Goal: Information Seeking & Learning: Learn about a topic

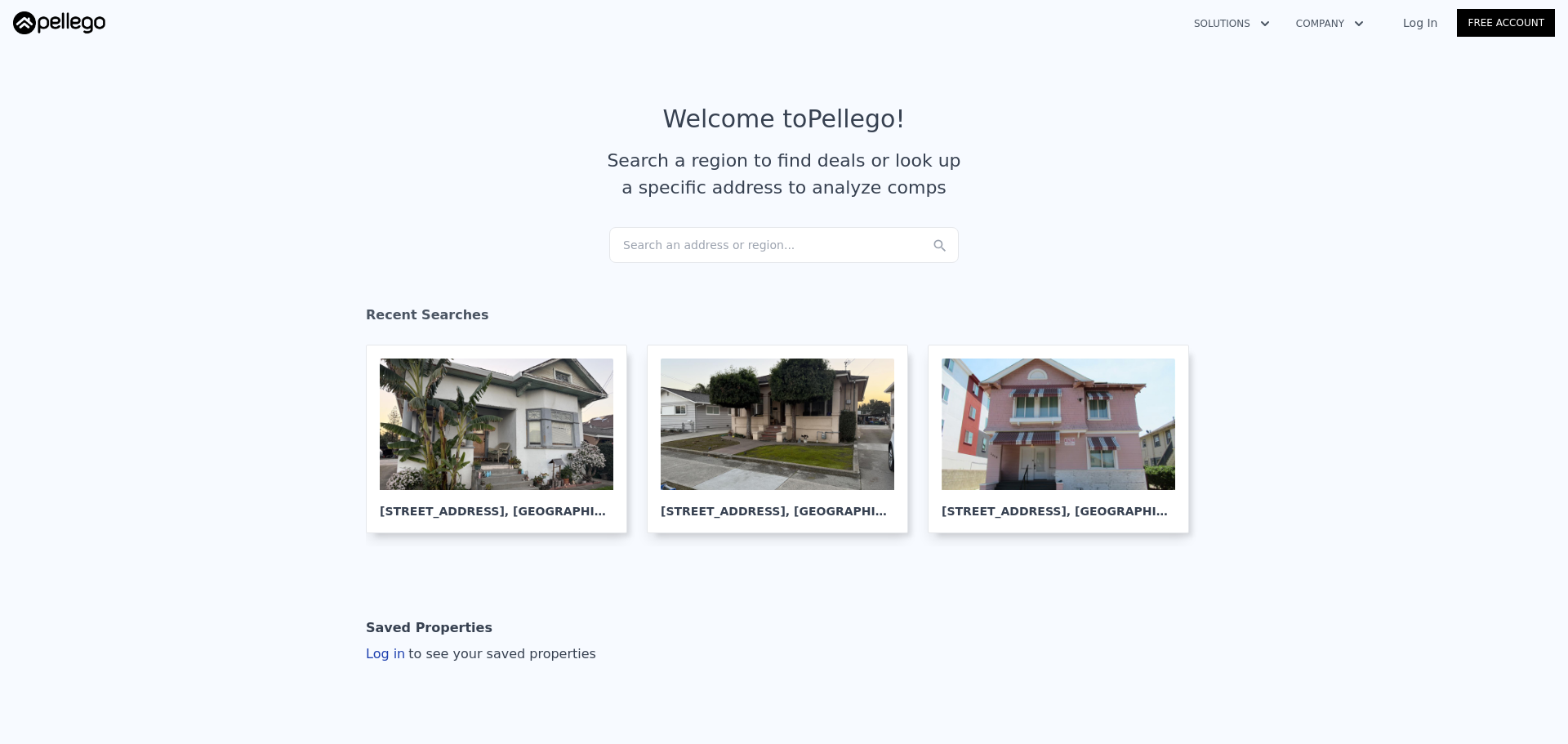
click at [699, 241] on div "Search an address or region..." at bounding box center [784, 244] width 350 height 35
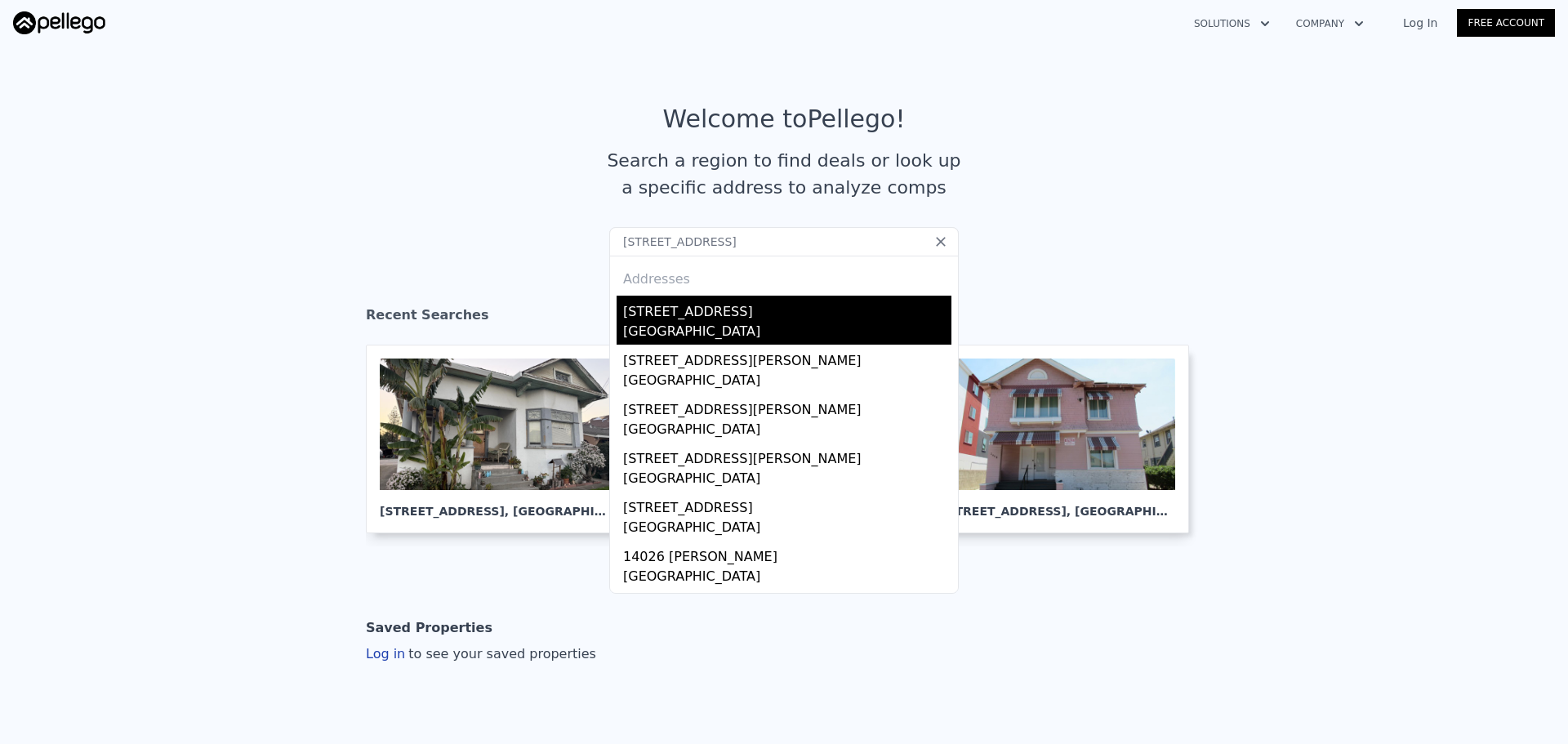
type input "[STREET_ADDRESS]"
click at [660, 303] on div "[STREET_ADDRESS]" at bounding box center [787, 308] width 329 height 26
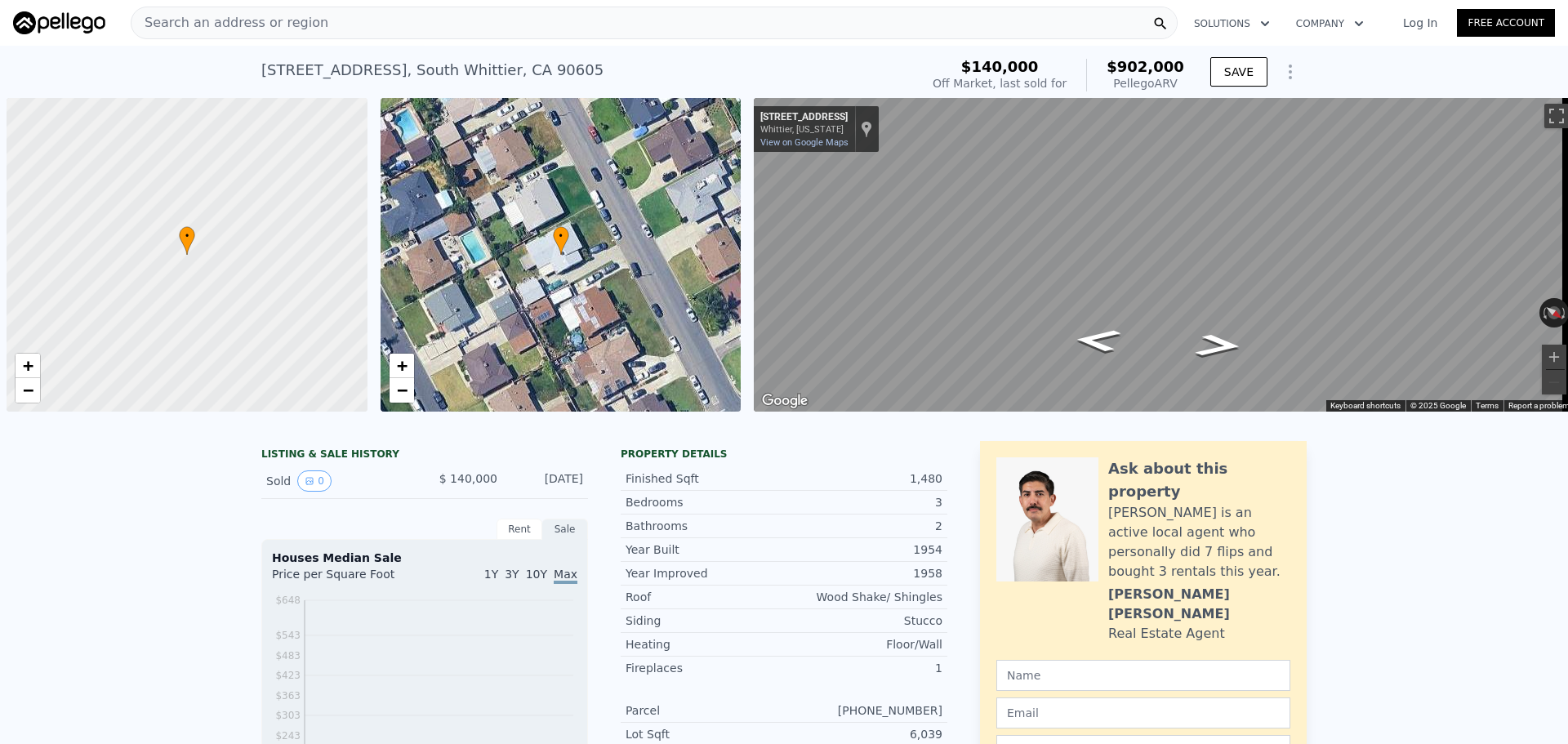
scroll to position [0, 7]
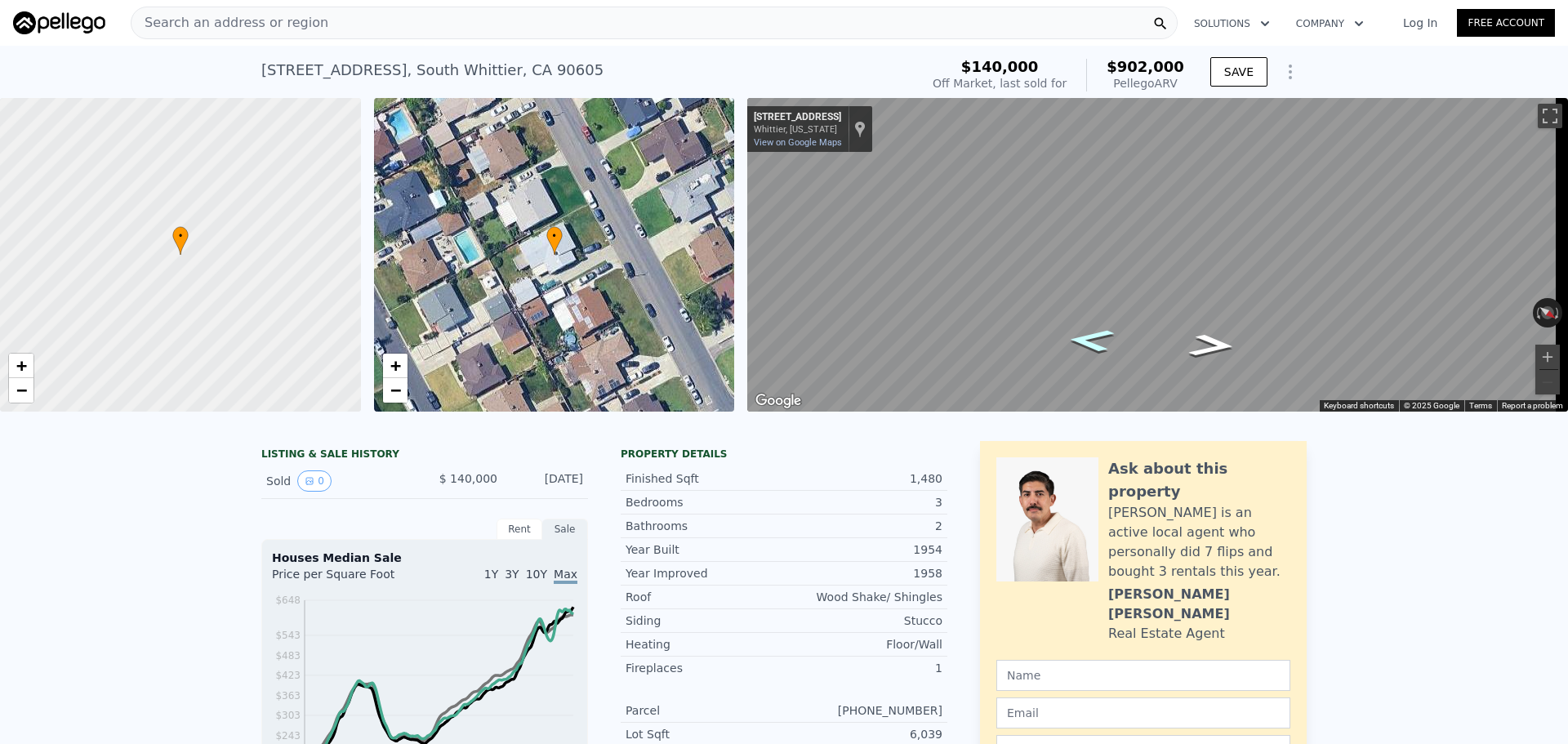
click at [1090, 350] on icon "Go Southeast, Light St" at bounding box center [1090, 340] width 85 height 35
click at [1536, 348] on button "Zoom in" at bounding box center [1548, 358] width 25 height 25
click at [1535, 348] on button "Zoom in" at bounding box center [1548, 358] width 25 height 25
click at [432, 17] on div "Search an address or region" at bounding box center [654, 23] width 1047 height 33
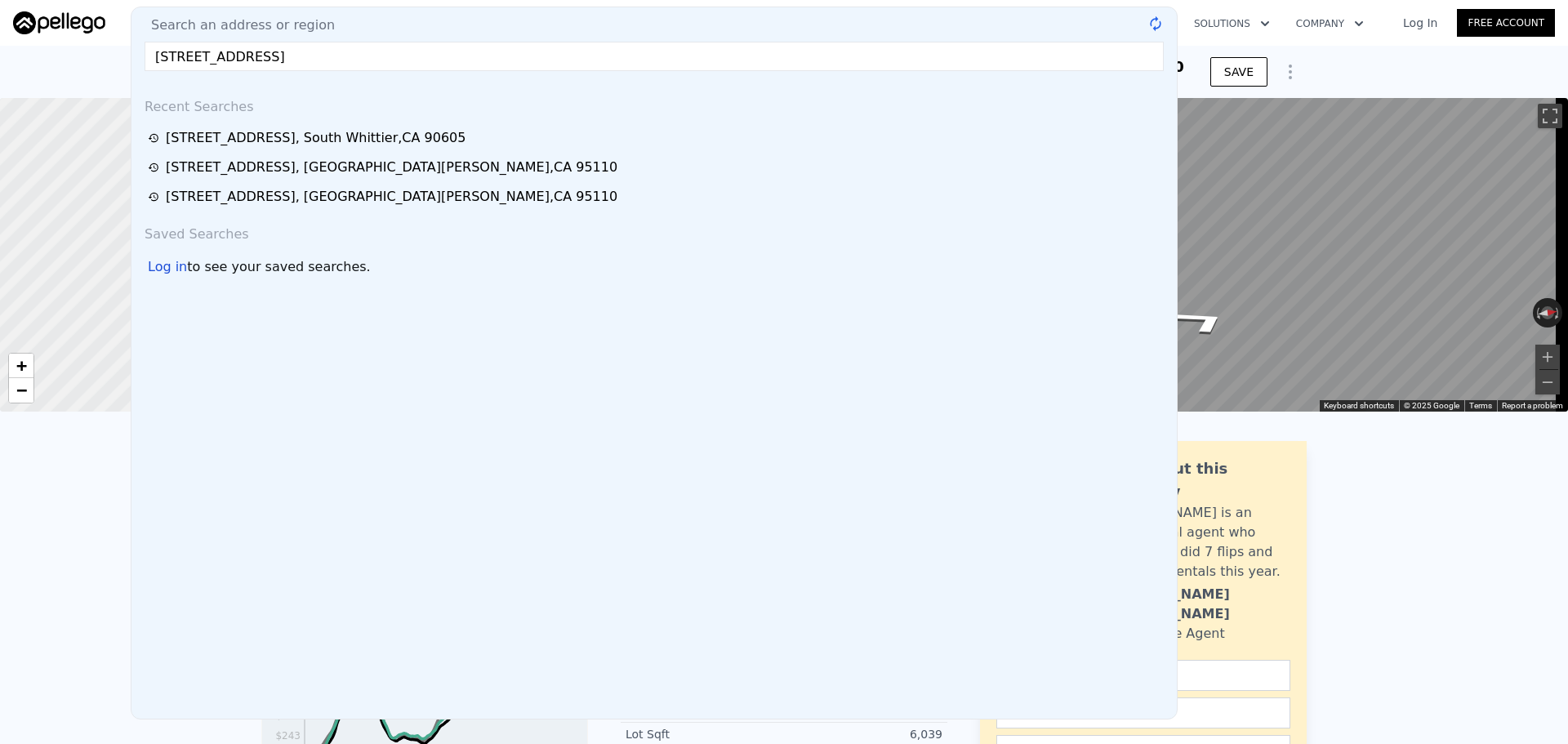
type input "[STREET_ADDRESS]"
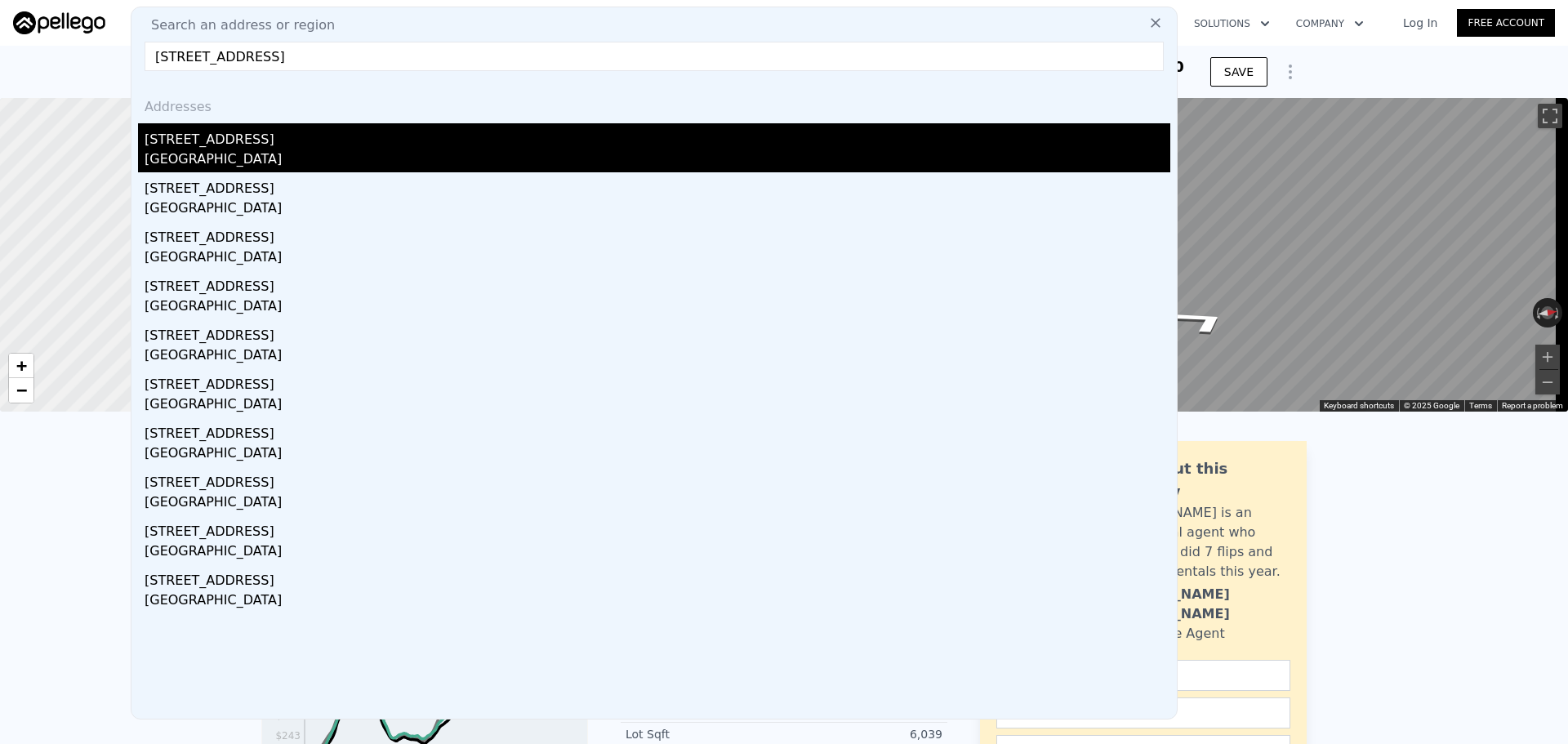
click at [442, 135] on div "[STREET_ADDRESS]" at bounding box center [657, 136] width 1026 height 26
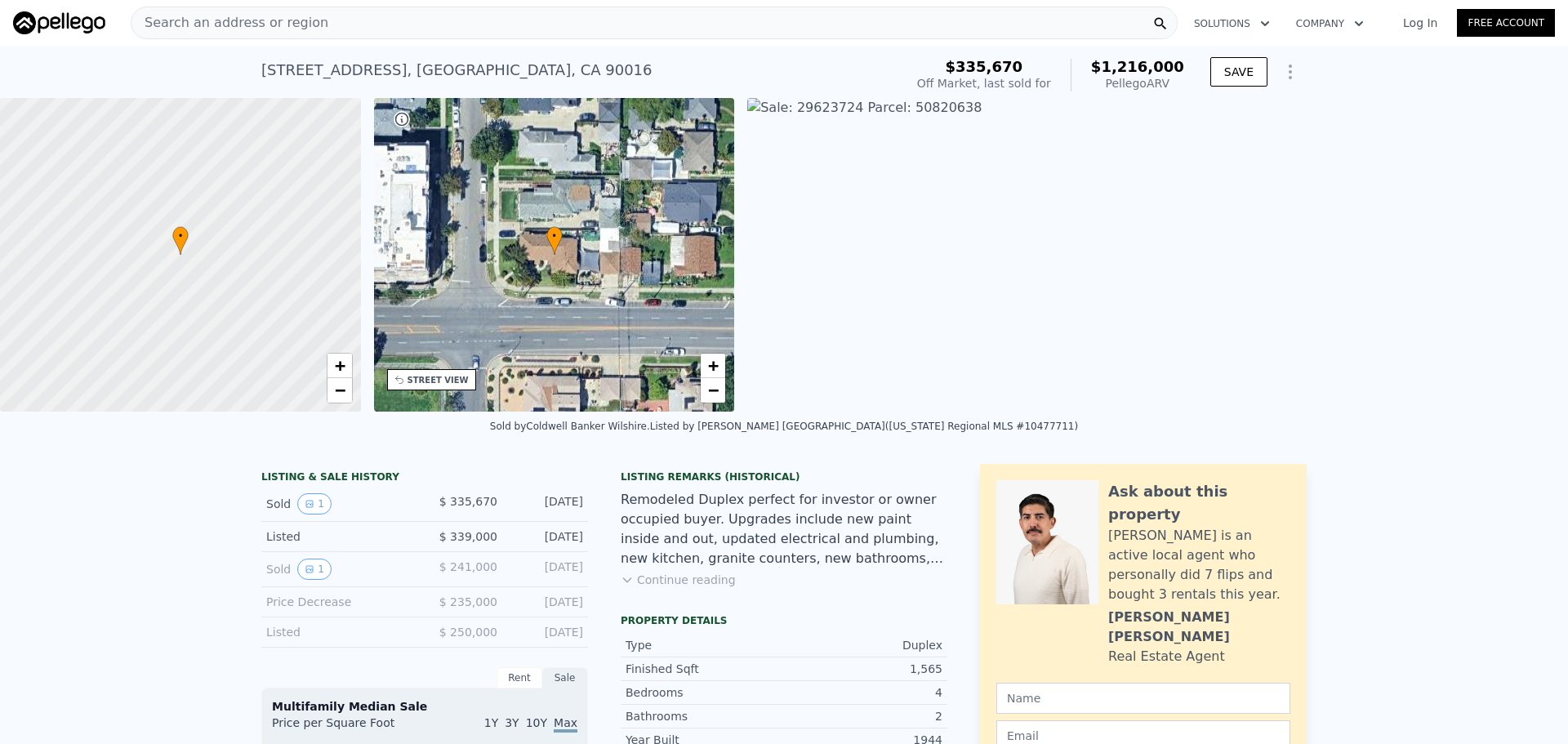
click at [481, 11] on div "Search an address or region" at bounding box center [654, 23] width 1047 height 33
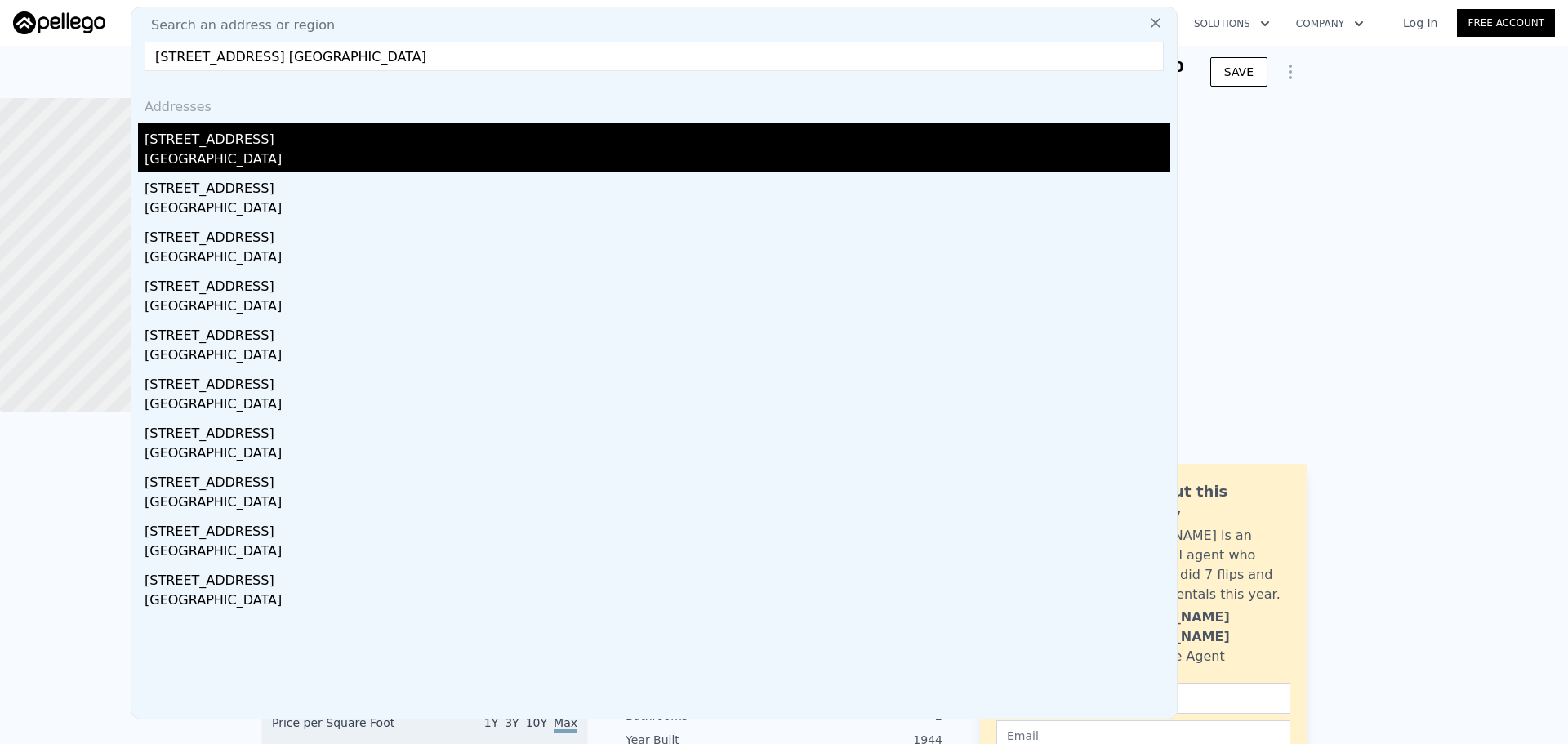
type input "[STREET_ADDRESS] [GEOGRAPHIC_DATA]"
click at [218, 147] on div "[STREET_ADDRESS]" at bounding box center [657, 136] width 1026 height 26
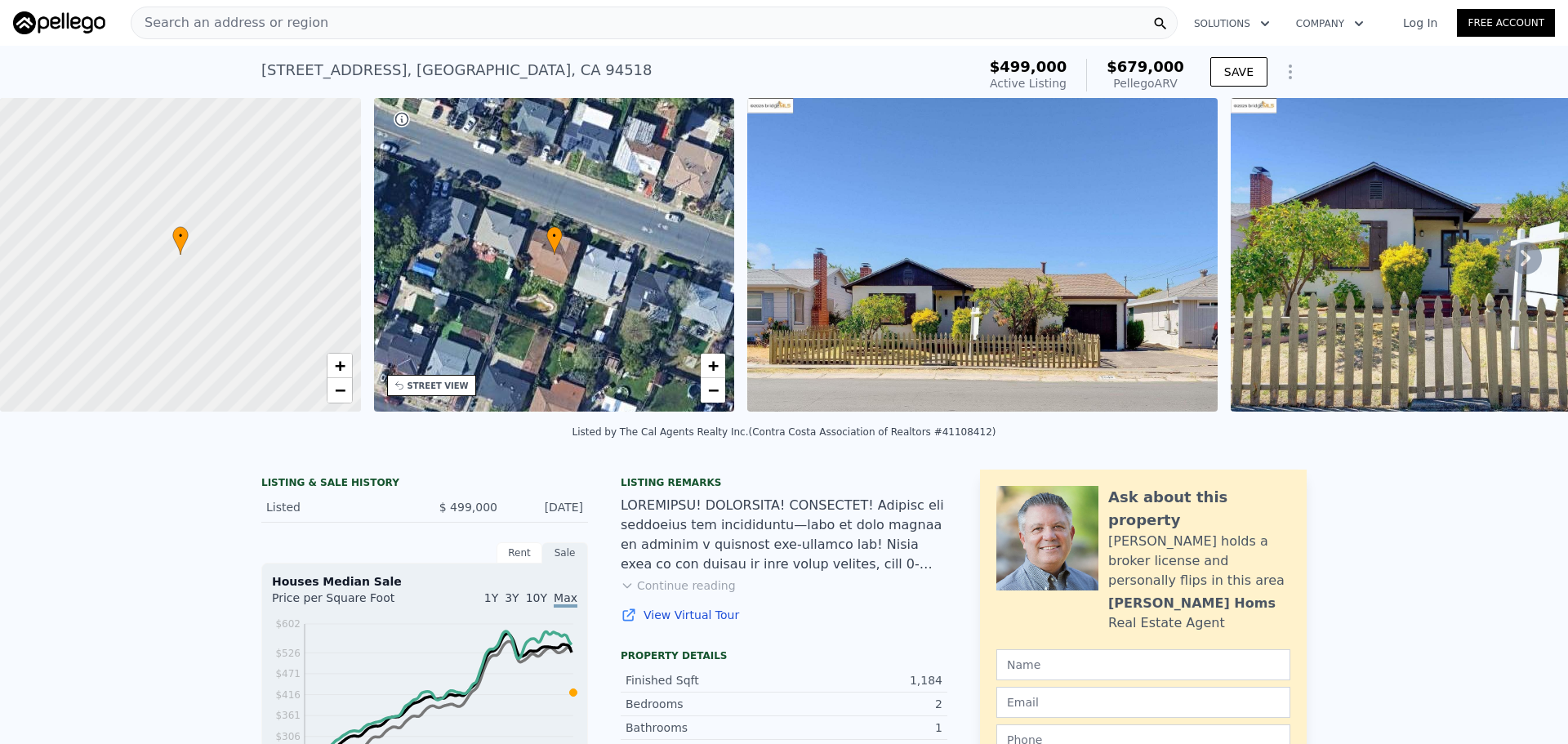
click at [439, 385] on div "STREET VIEW" at bounding box center [438, 385] width 61 height 12
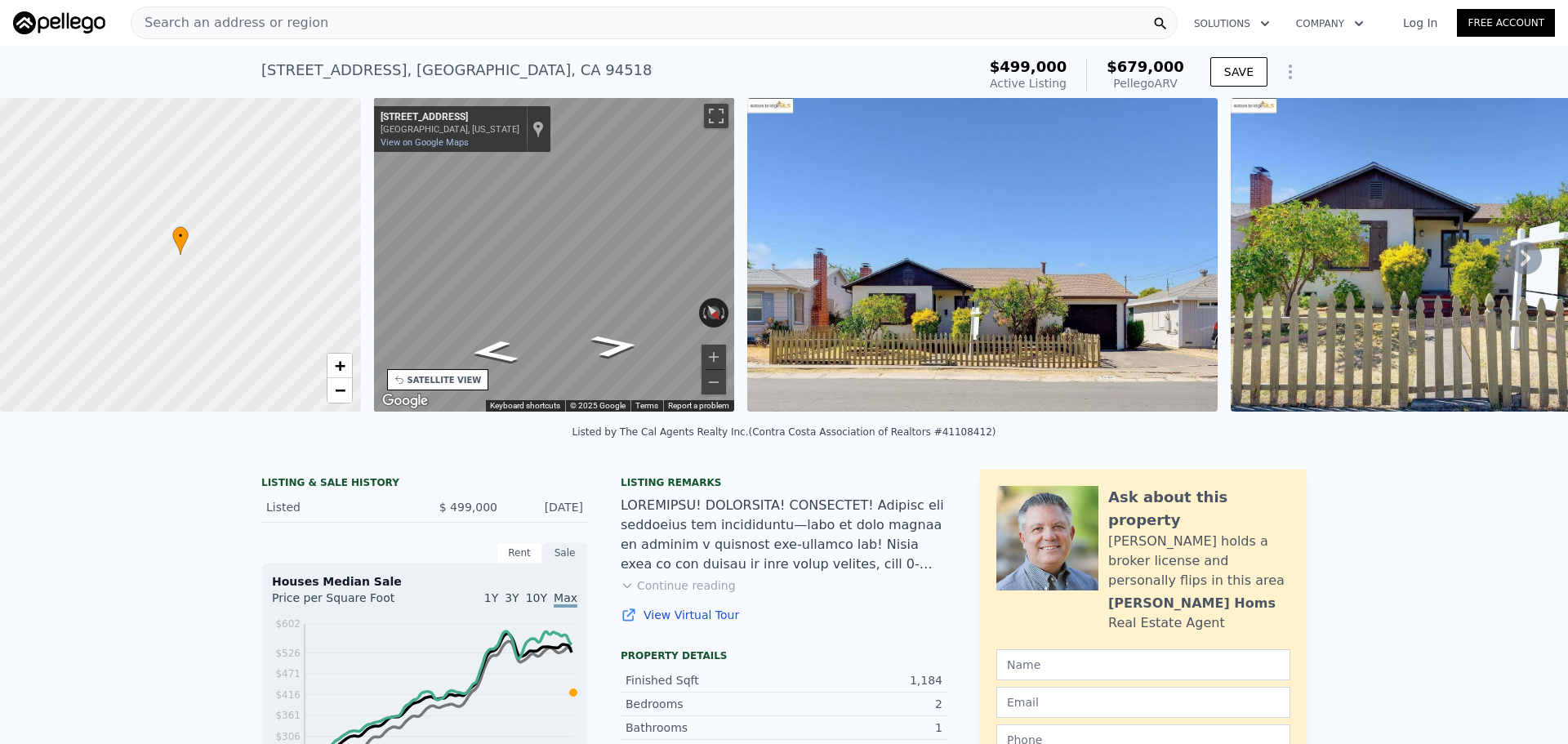
click at [334, 313] on div "• + − • + − STREET VIEW ← Move left → Move right ↑ Move up ↓ Move down + Zoom i…" at bounding box center [784, 257] width 1568 height 319
click at [445, 371] on div "SATELLITE VIEW" at bounding box center [438, 380] width 103 height 21
